Goal: Find specific page/section: Find specific page/section

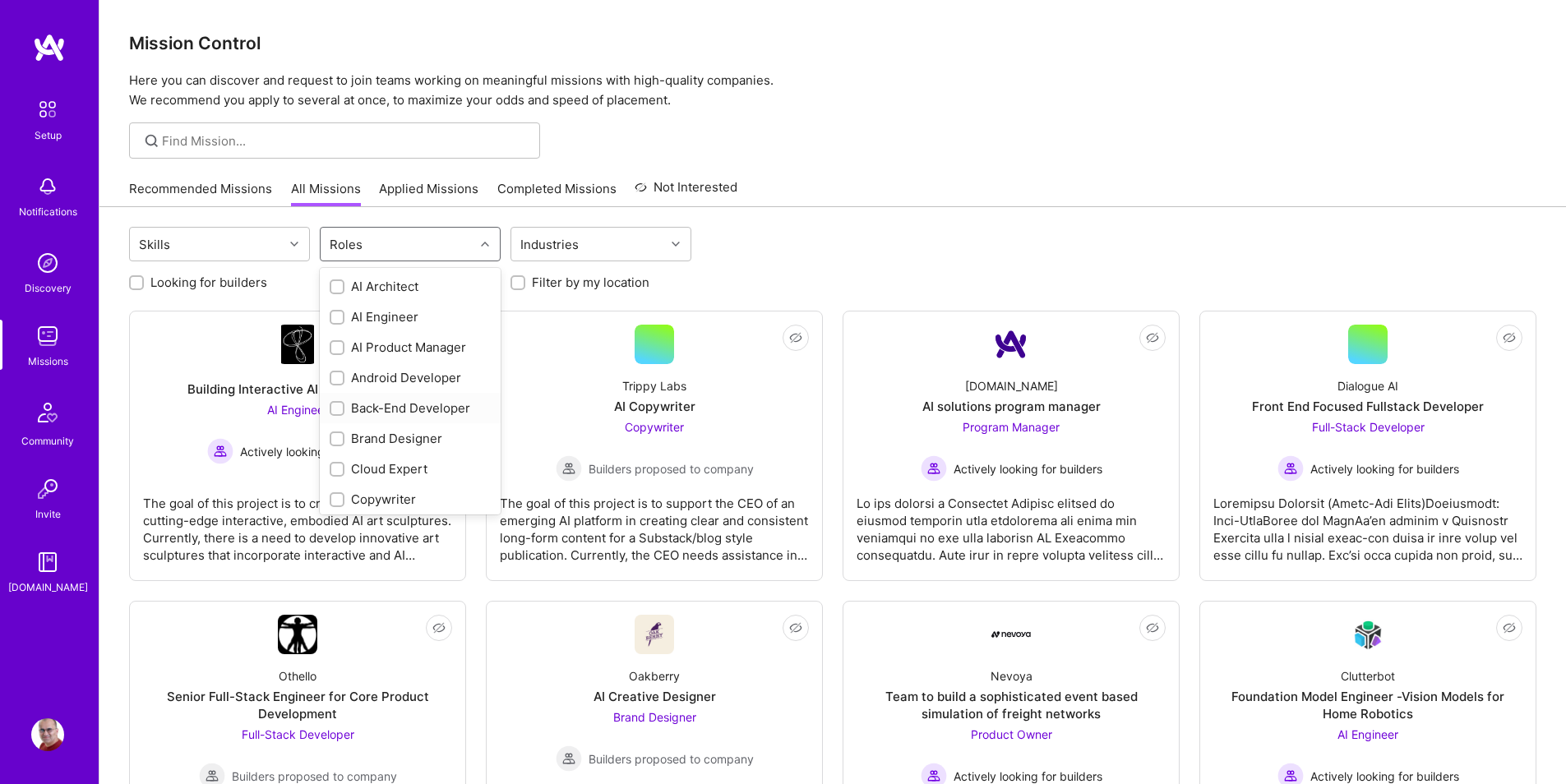
click at [434, 405] on div "Back-End Developer" at bounding box center [410, 407] width 161 height 17
checkbox input "true"
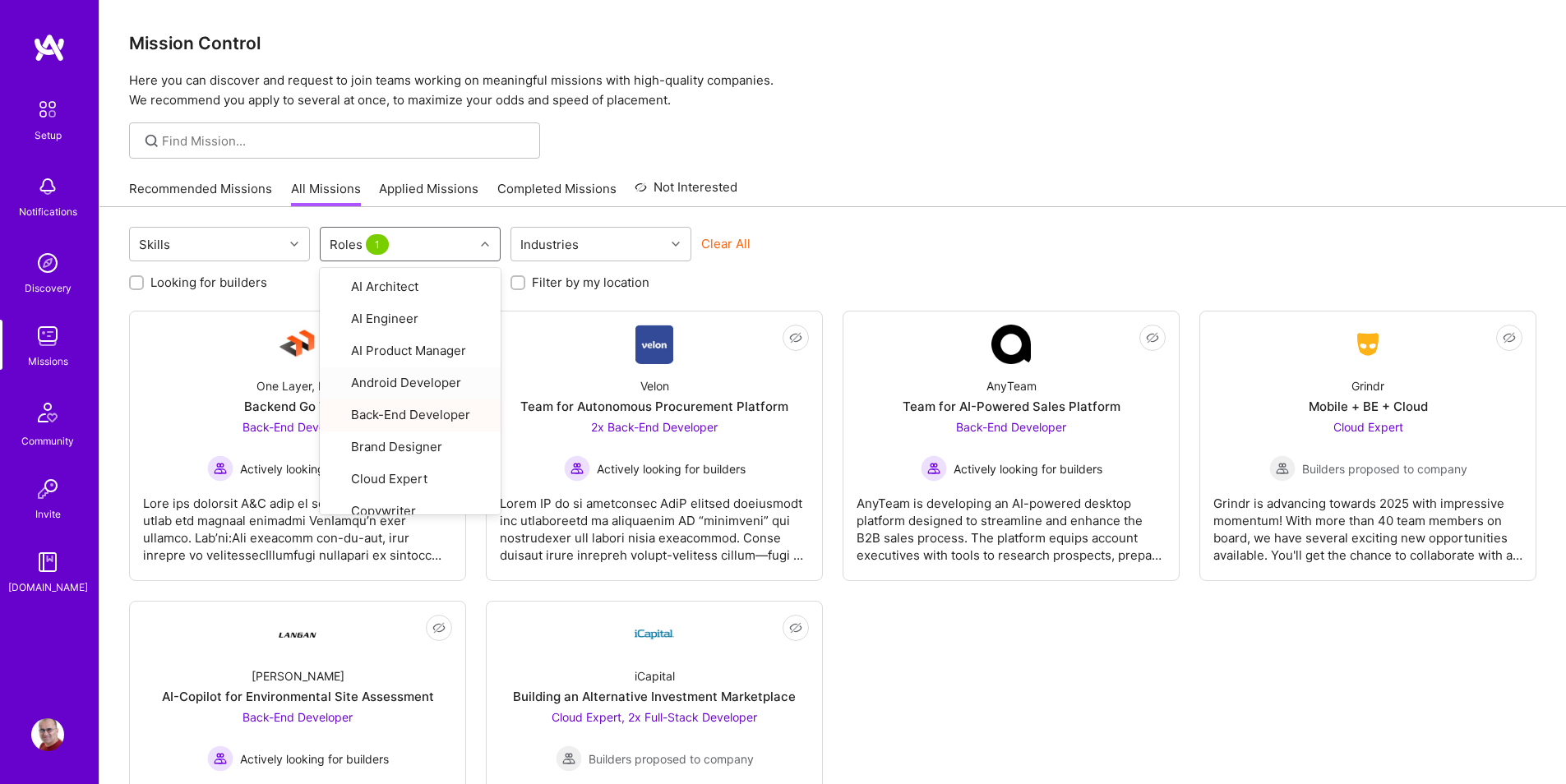
click at [235, 284] on label "Looking for builders" at bounding box center [209, 281] width 117 height 17
click at [144, 284] on input "Looking for builders" at bounding box center [138, 283] width 12 height 12
checkbox input "true"
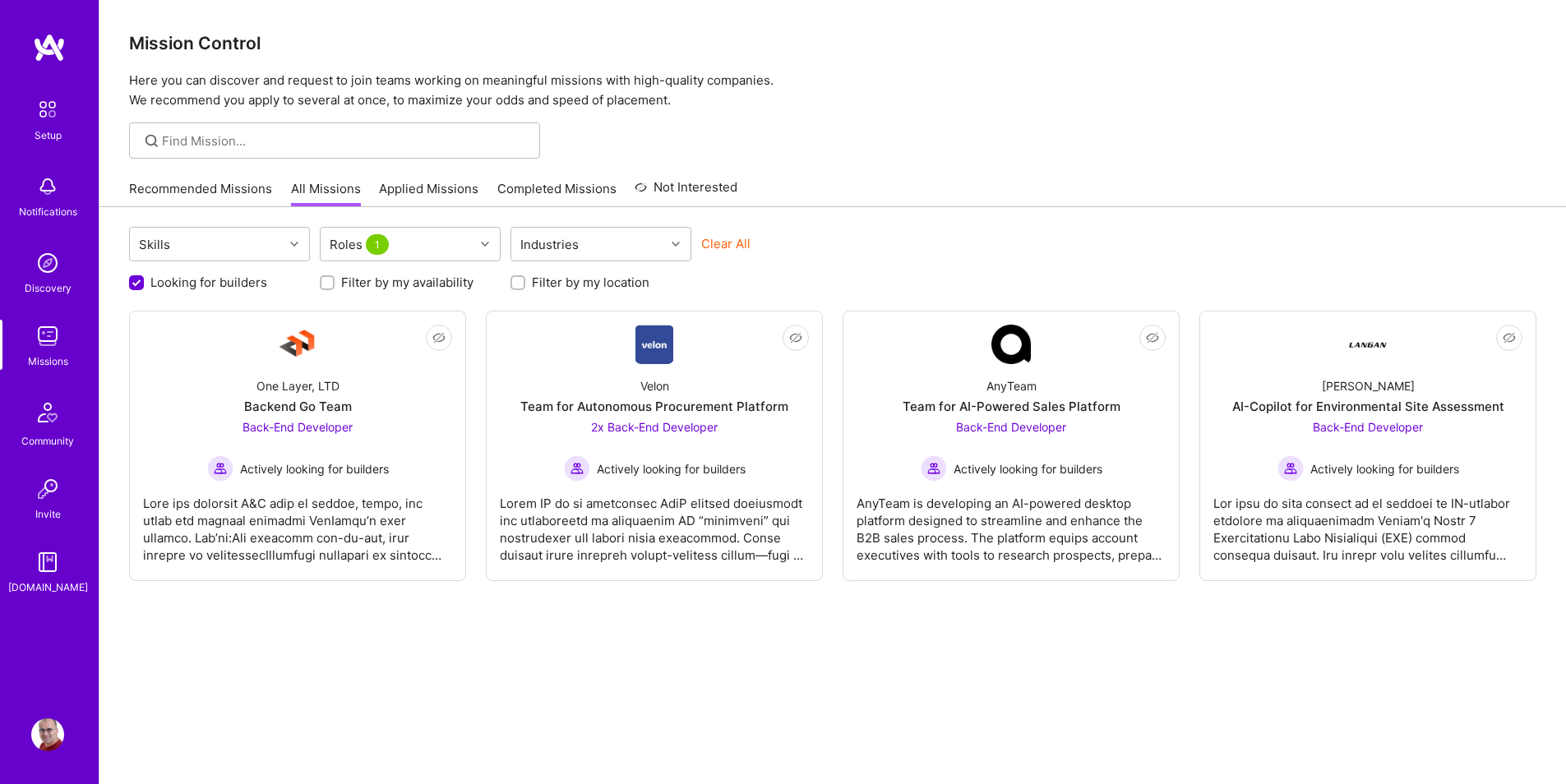
click at [199, 195] on link "Recommended Missions" at bounding box center [200, 192] width 143 height 27
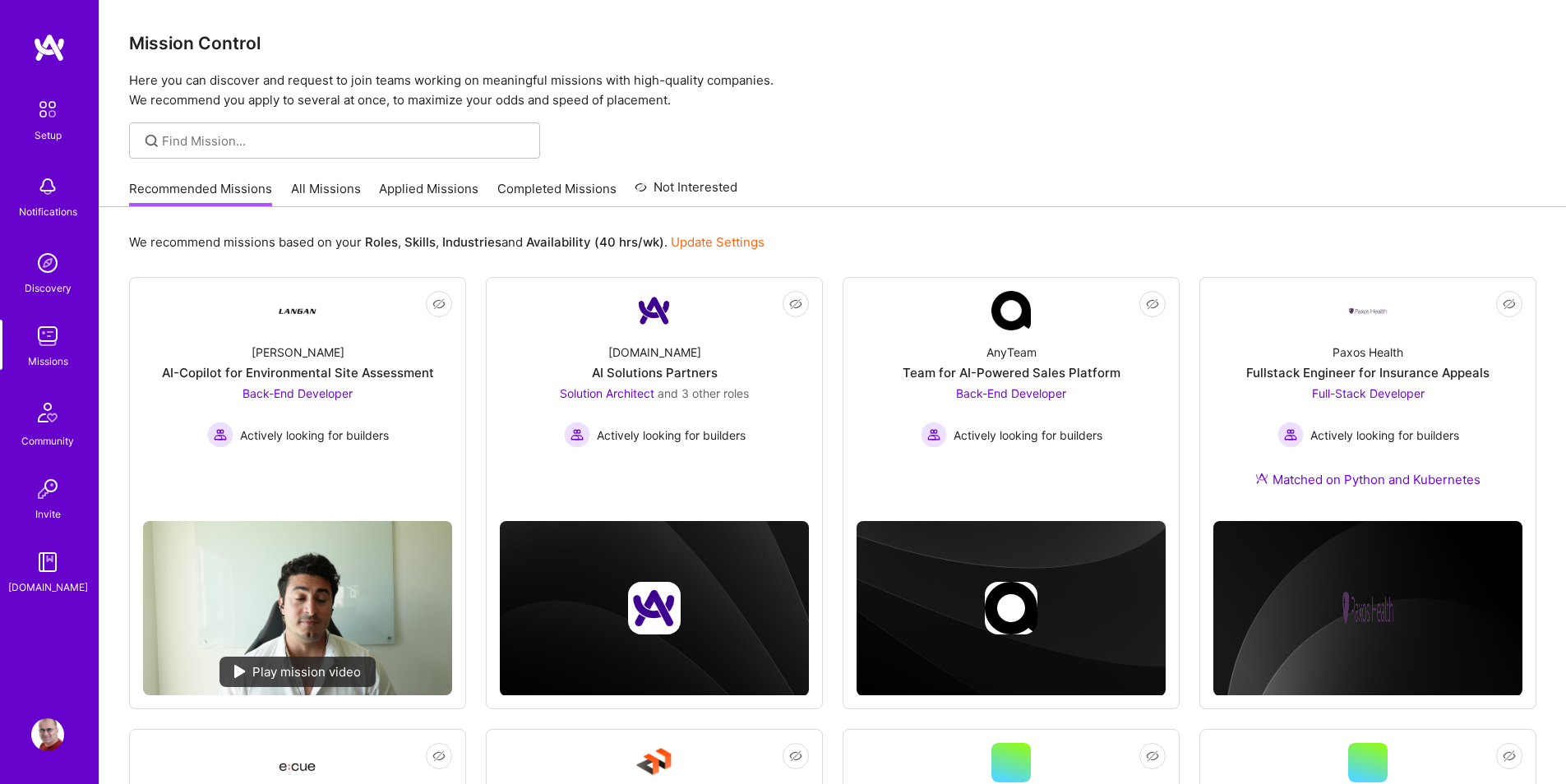
click at [1273, 84] on p "Here you can discover and request to join teams working on meaningful missions …" at bounding box center [832, 90] width 1407 height 40
